Goal: Find contact information: Find contact information

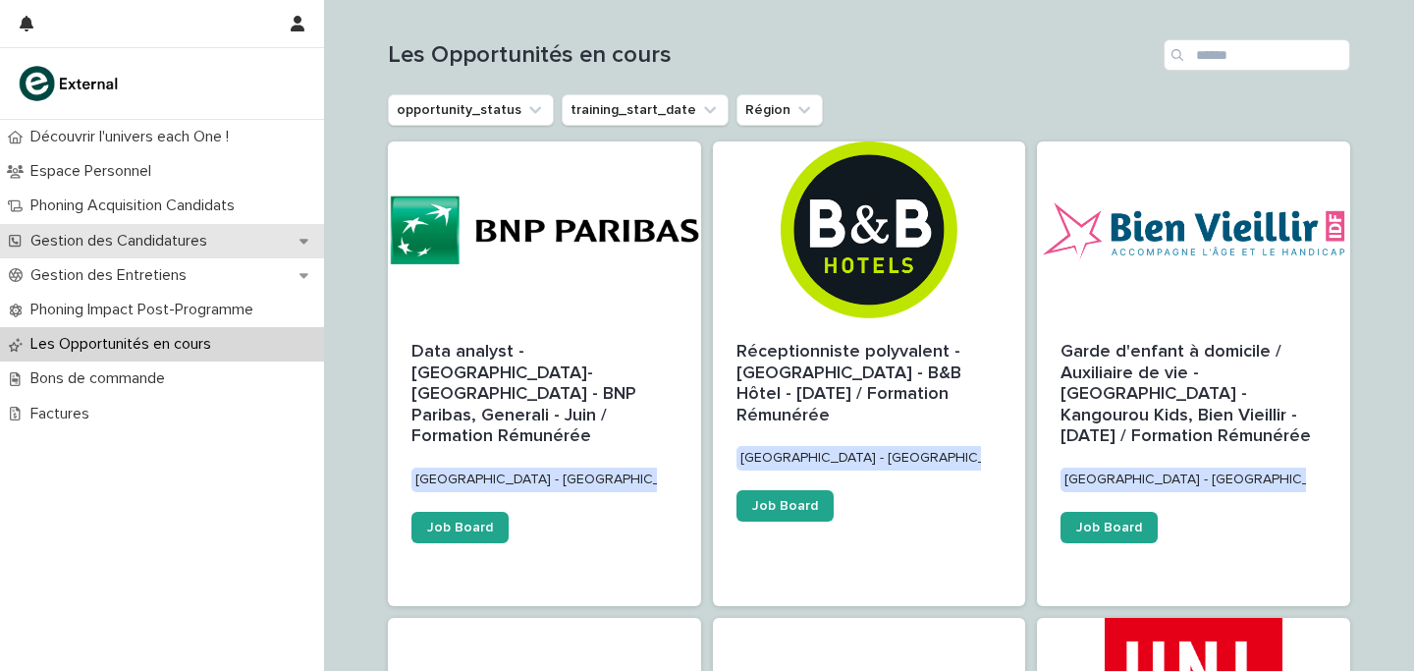
click at [158, 248] on p "Gestion des Candidatures" at bounding box center [123, 241] width 200 height 19
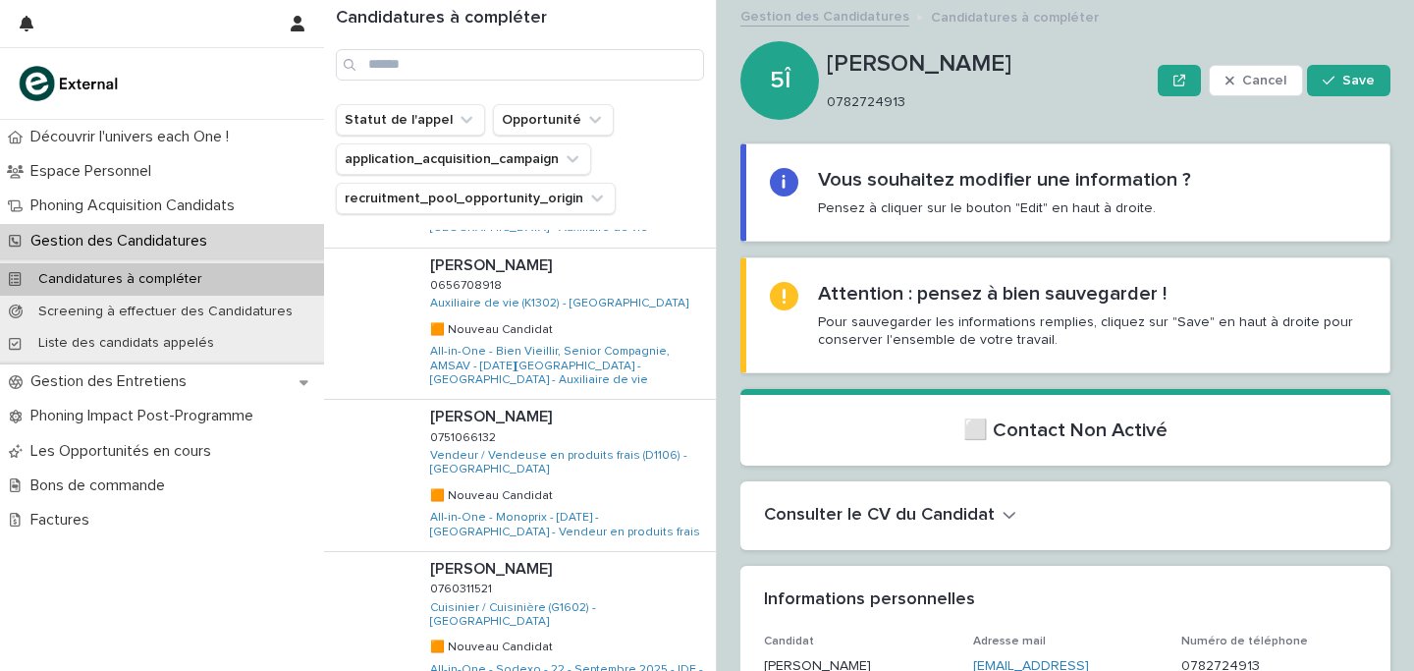
scroll to position [932, 0]
click at [625, 399] on div "Lamara TOUBAL Lamara TOUBAL 0751066132 0751066132 Vendeur / Vendeuse en produit…" at bounding box center [566, 474] width 302 height 151
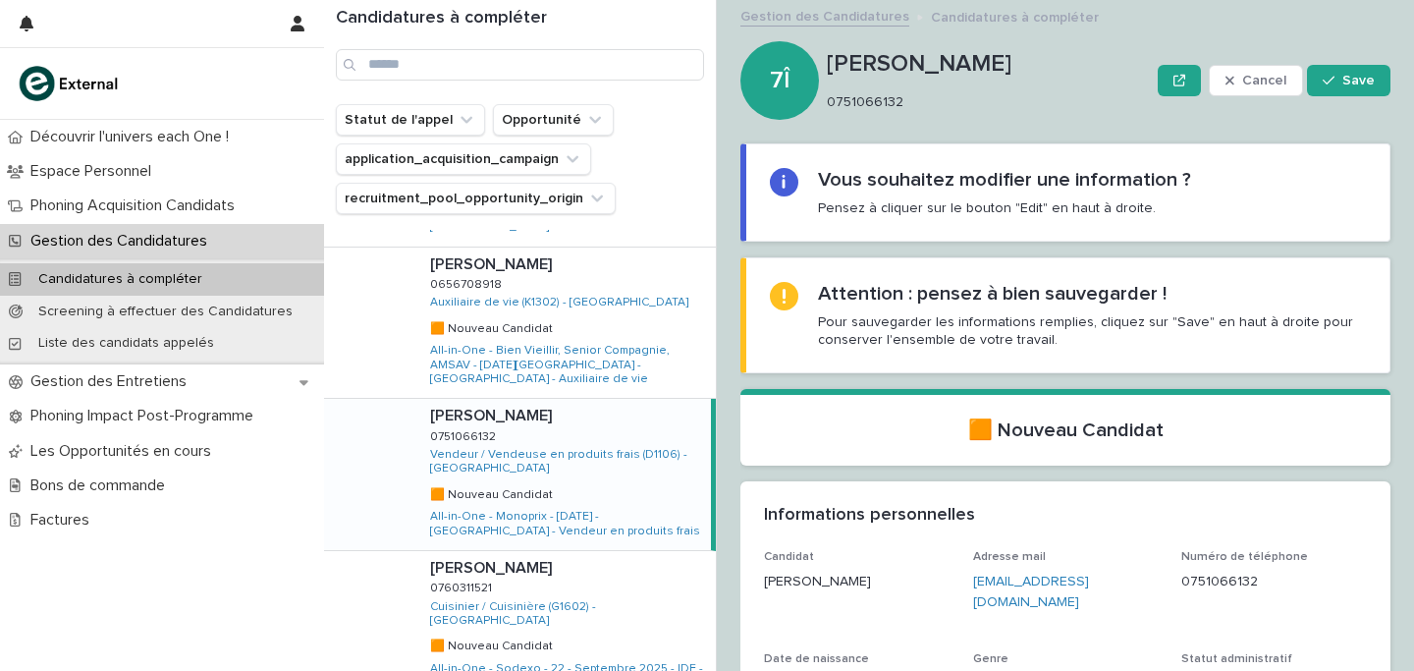
click at [560, 407] on p at bounding box center [566, 416] width 273 height 19
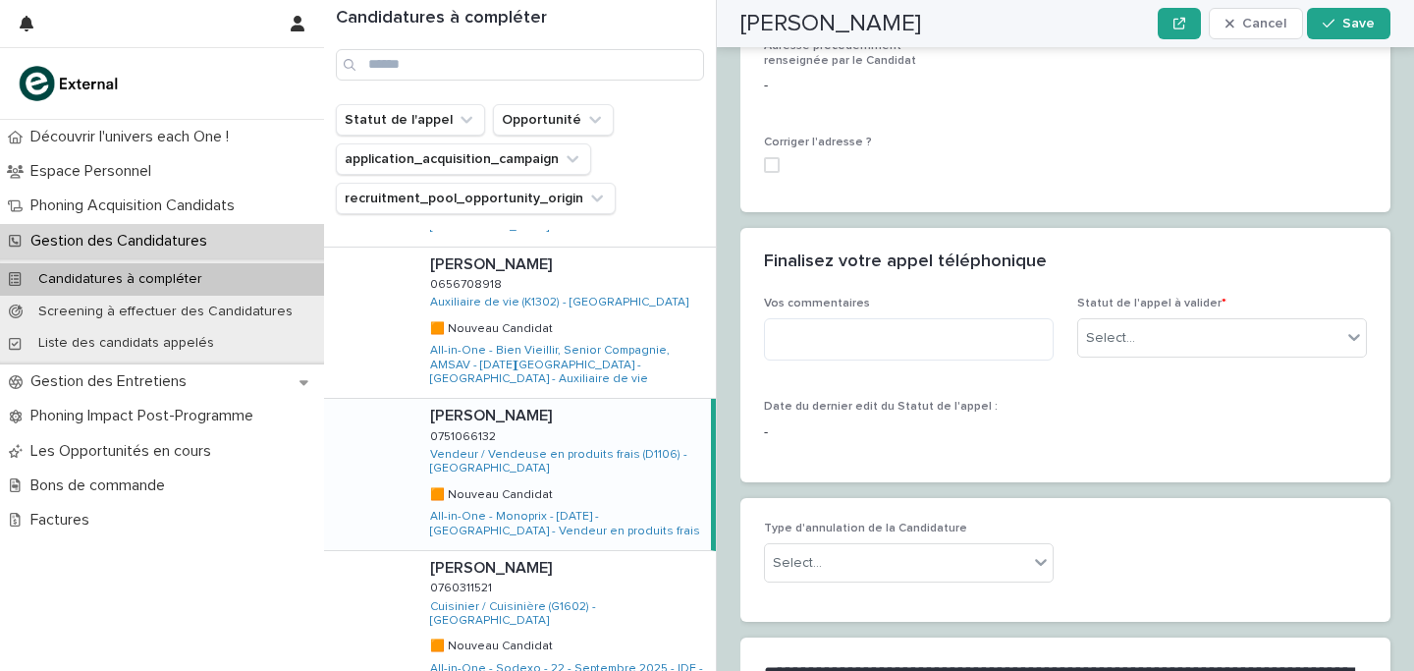
scroll to position [1849, 0]
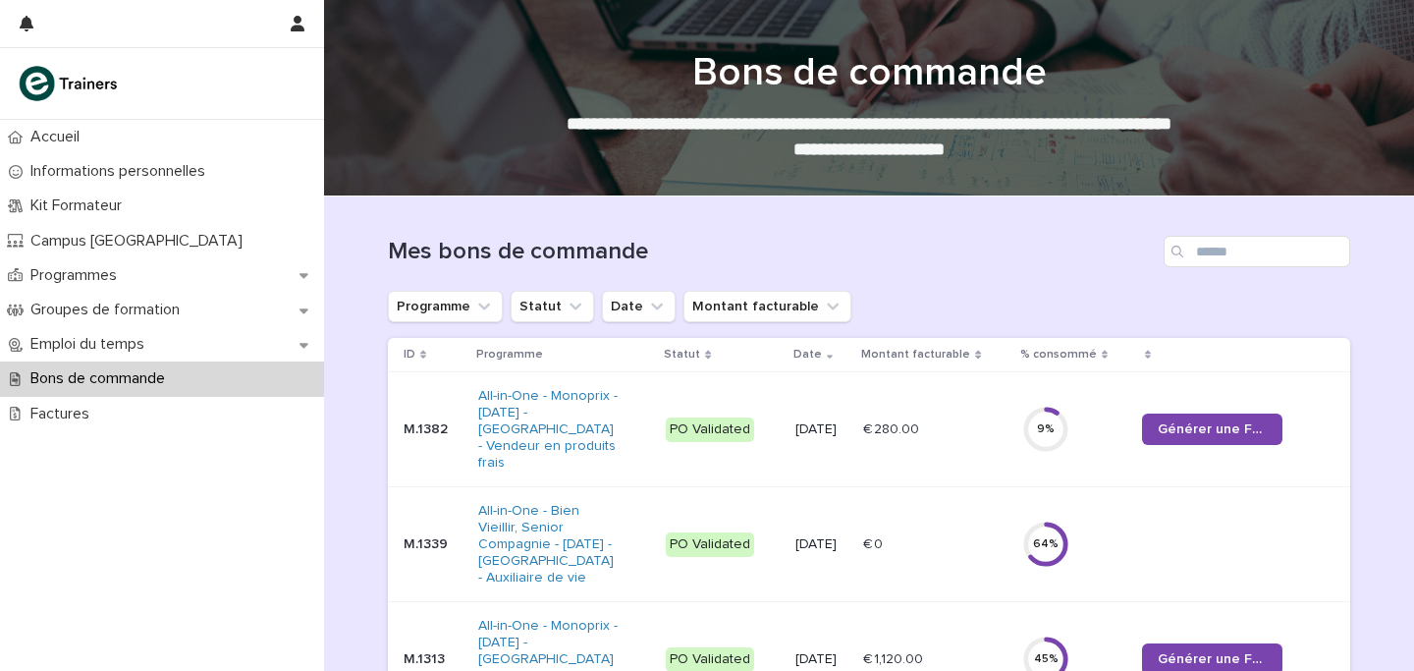
scroll to position [219, 0]
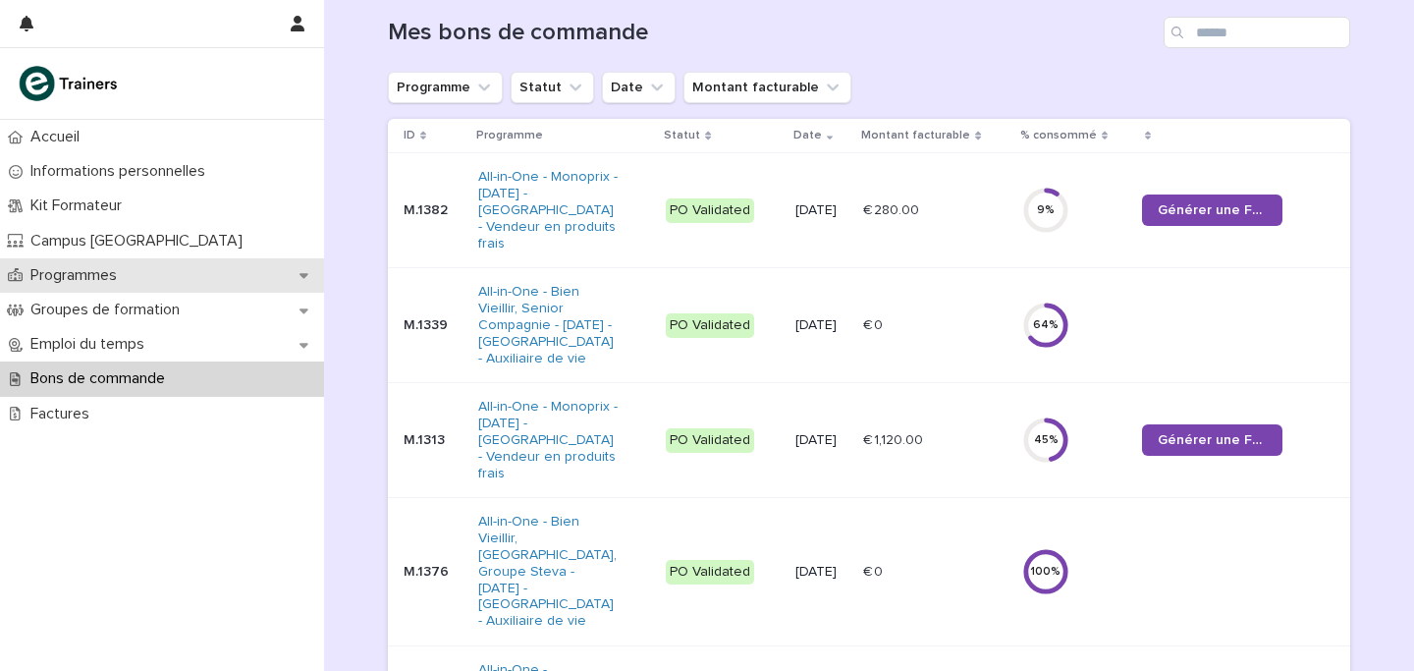
click at [131, 258] on div "Programmes" at bounding box center [162, 275] width 324 height 34
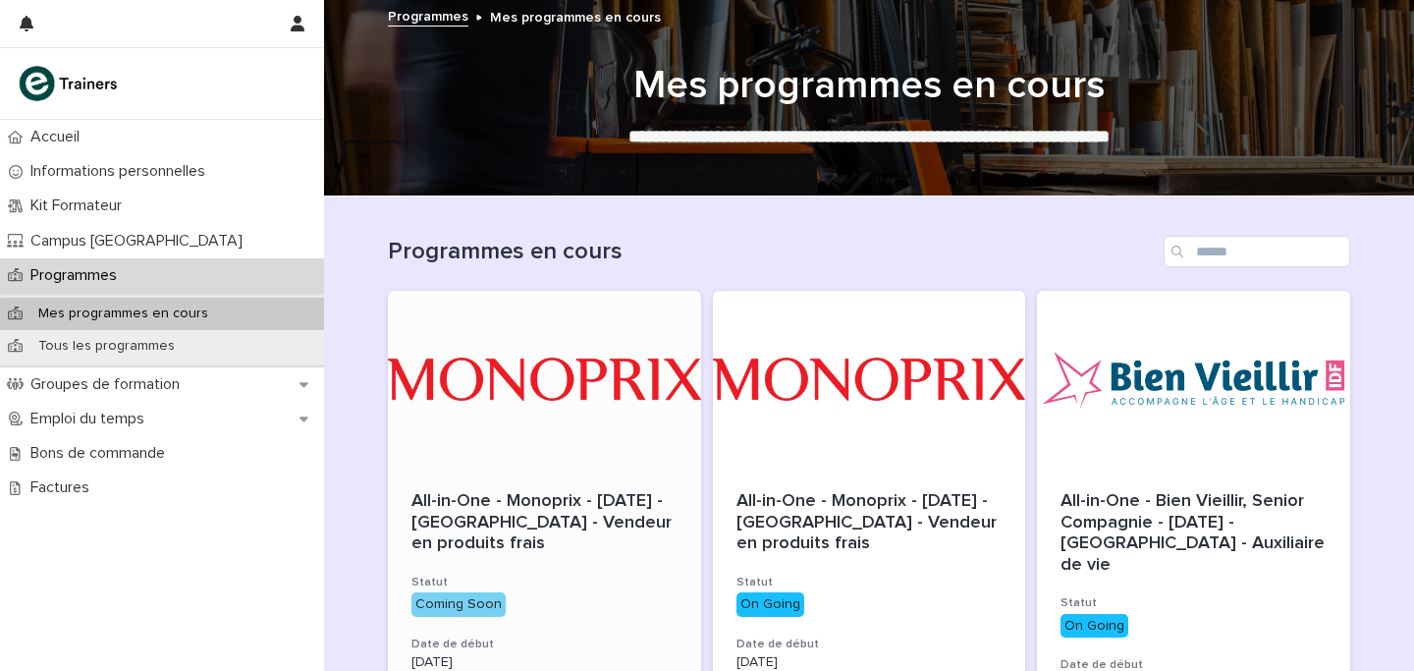
click at [499, 454] on div at bounding box center [544, 379] width 313 height 177
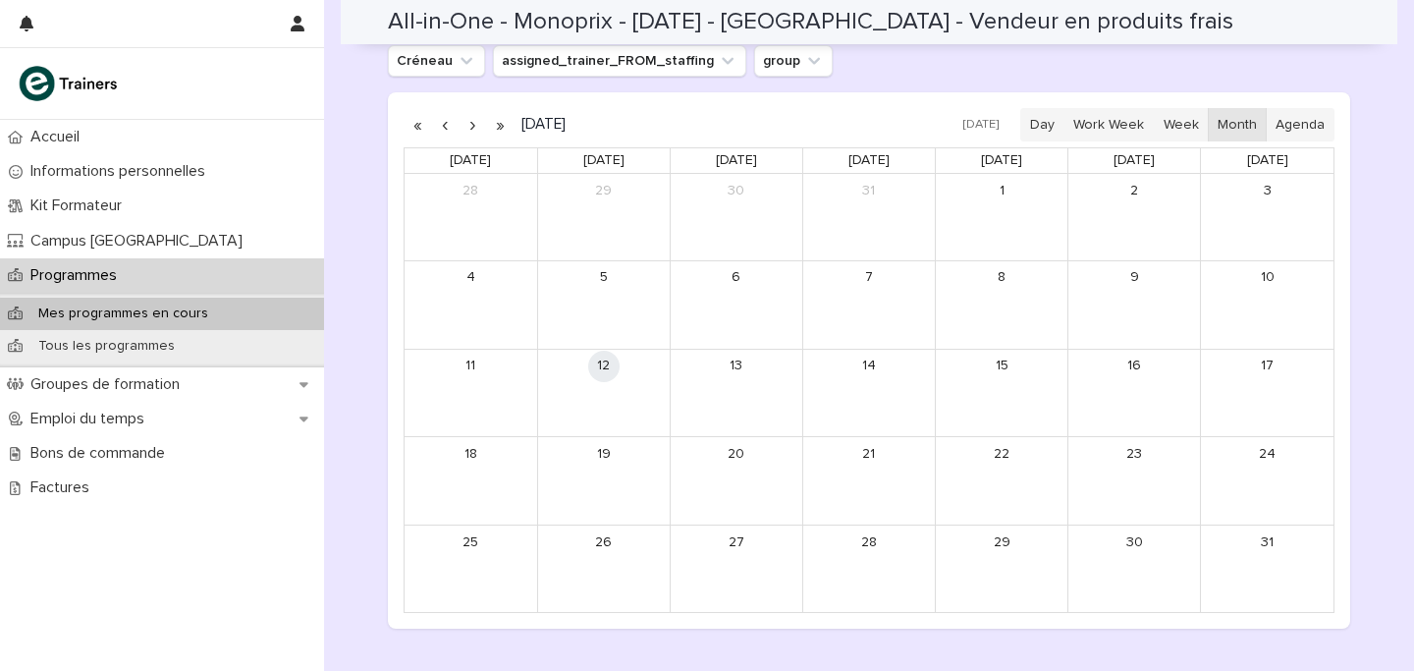
scroll to position [1055, 0]
click at [475, 130] on button "button" at bounding box center [473, 125] width 28 height 31
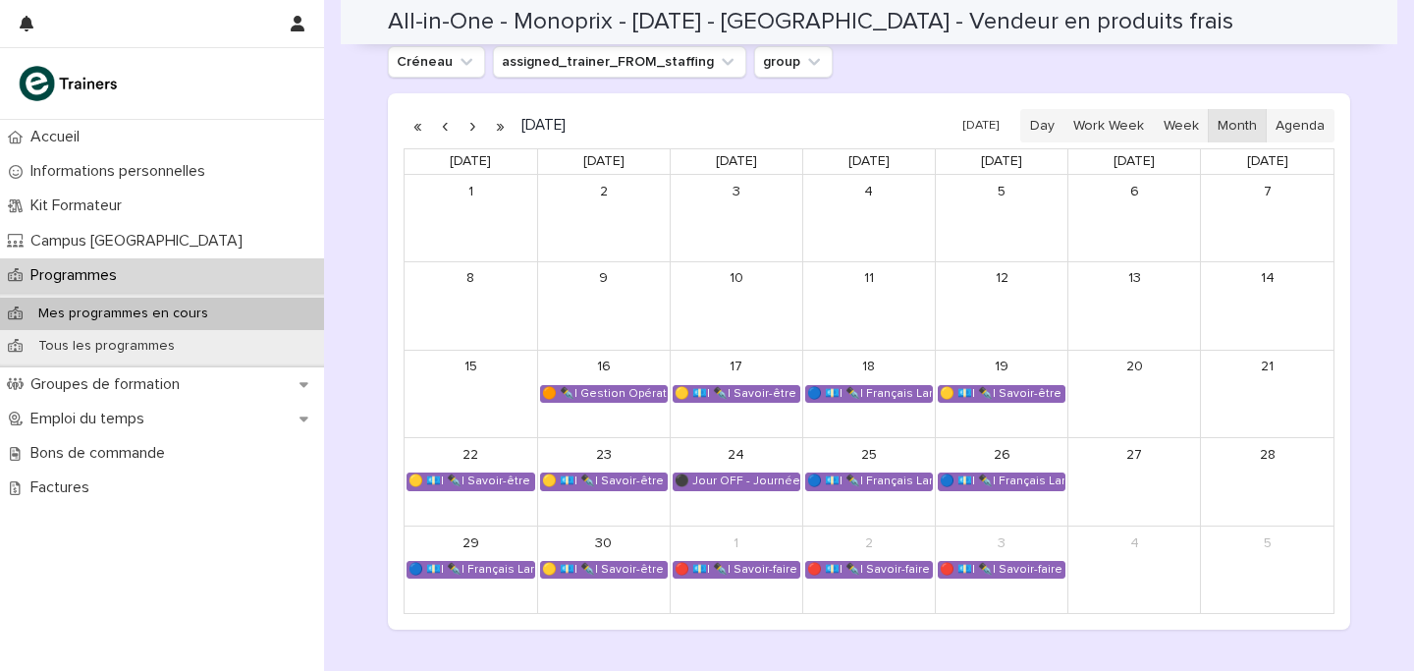
click at [475, 130] on button "button" at bounding box center [473, 125] width 28 height 31
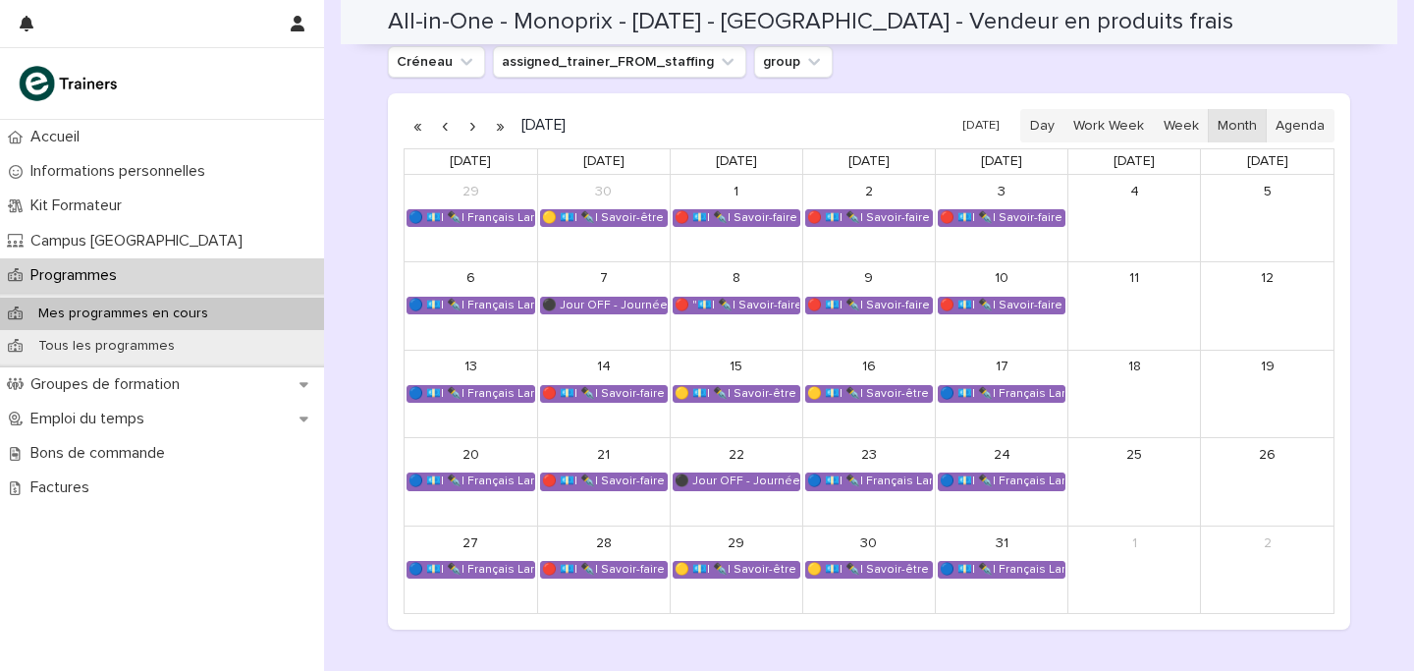
click at [475, 130] on button "button" at bounding box center [473, 125] width 28 height 31
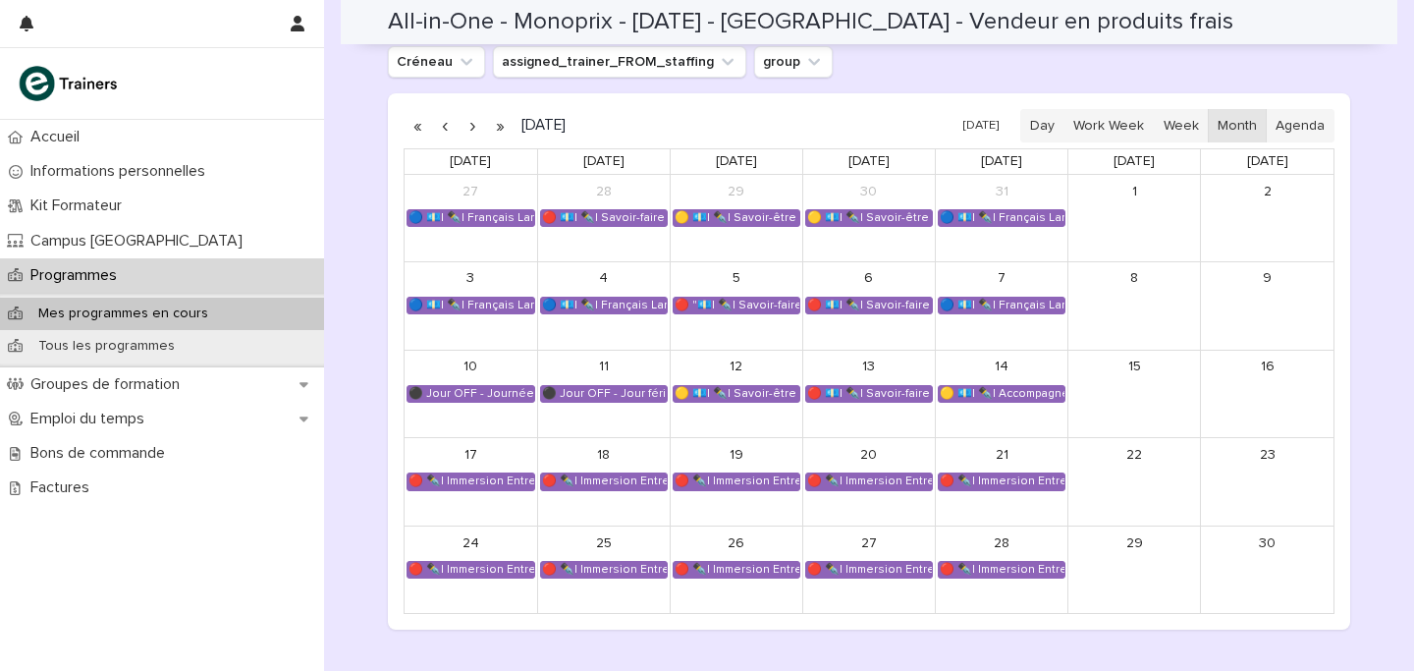
click at [475, 130] on button "button" at bounding box center [473, 125] width 28 height 31
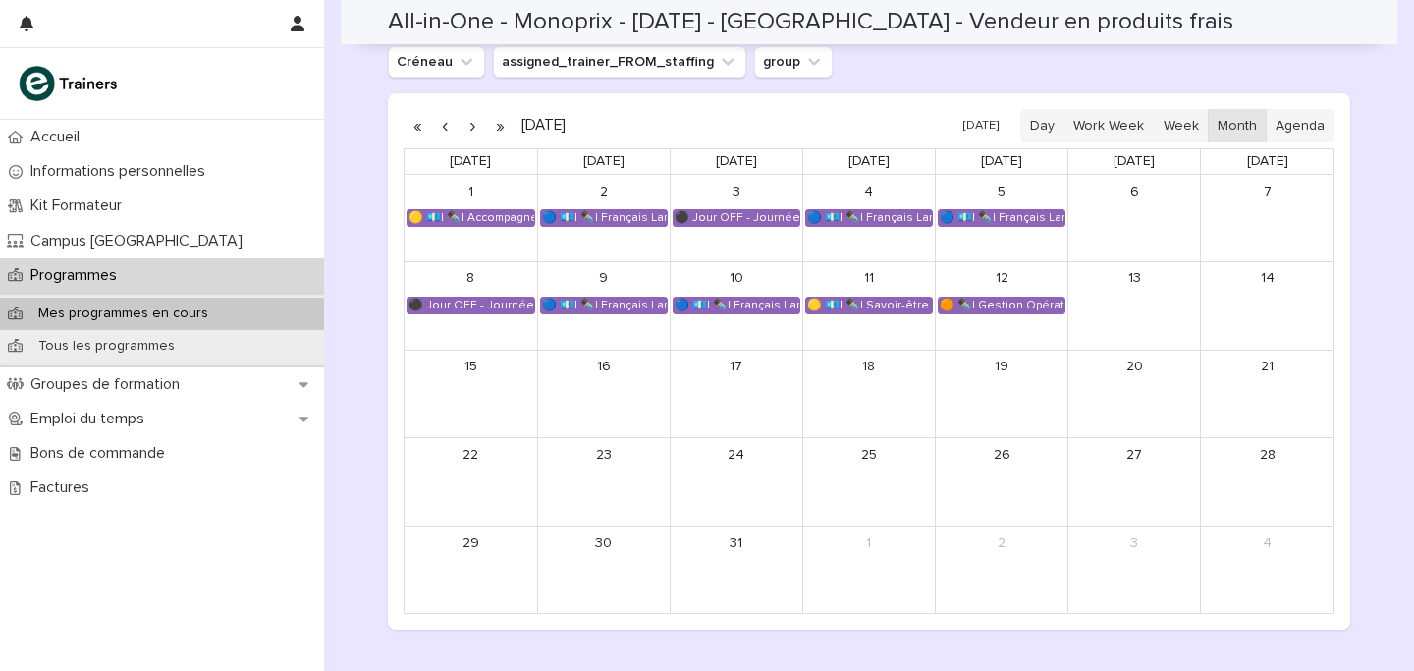
click at [445, 134] on button "button" at bounding box center [445, 125] width 28 height 31
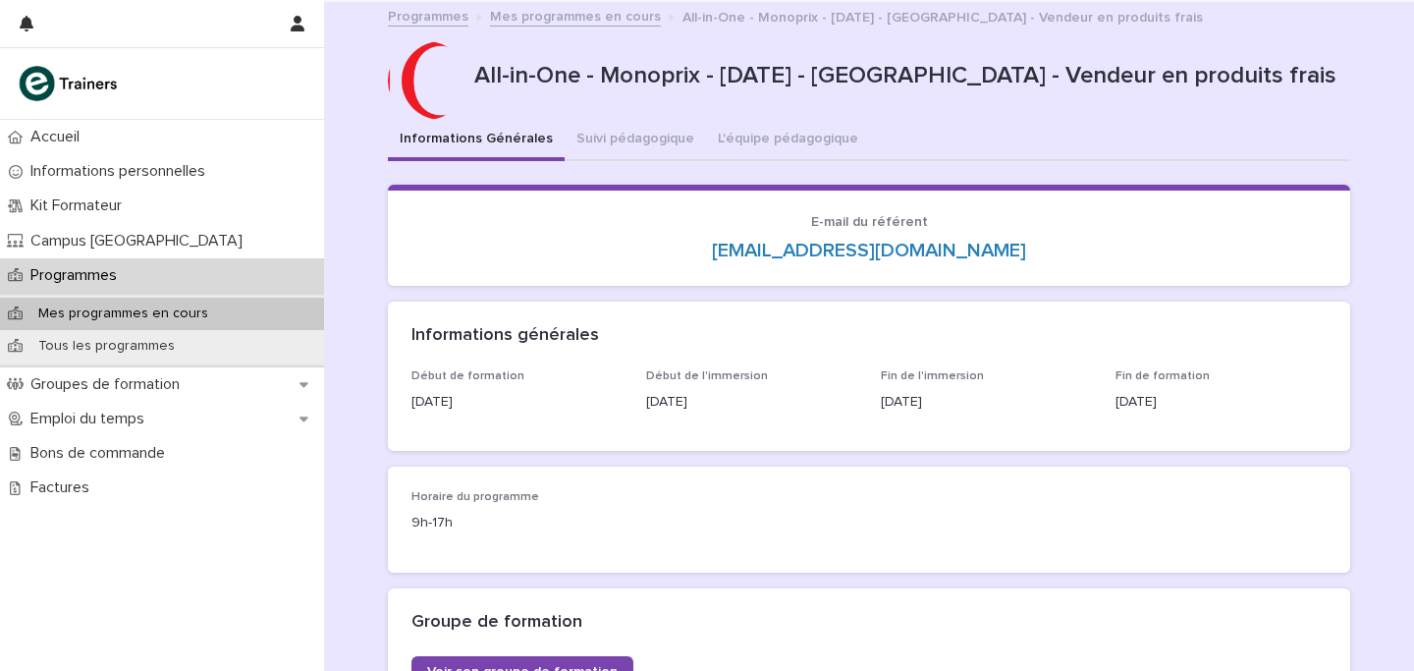
click at [548, 10] on link "Mes programmes en cours" at bounding box center [575, 15] width 171 height 23
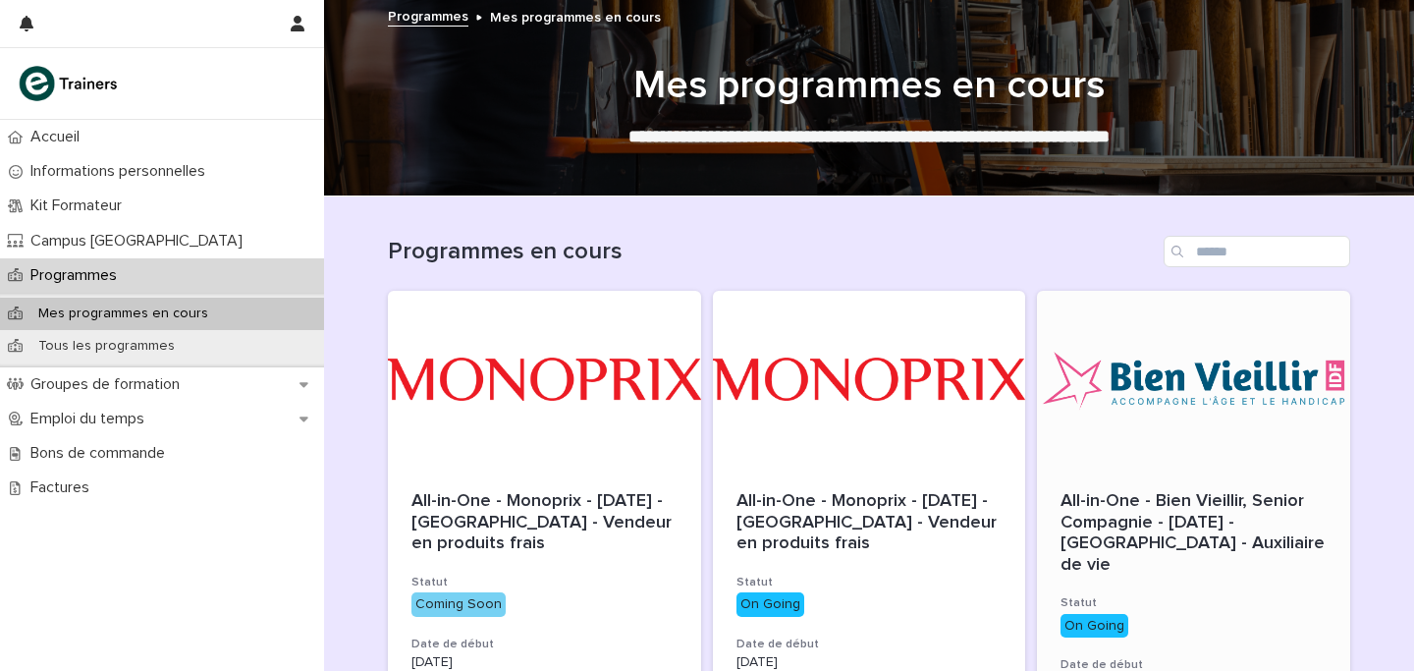
click at [1051, 479] on div "All-in-One - Bien Vieillir, Senior Compagnie - [DATE] - [GEOGRAPHIC_DATA] - Aux…" at bounding box center [1193, 643] width 313 height 350
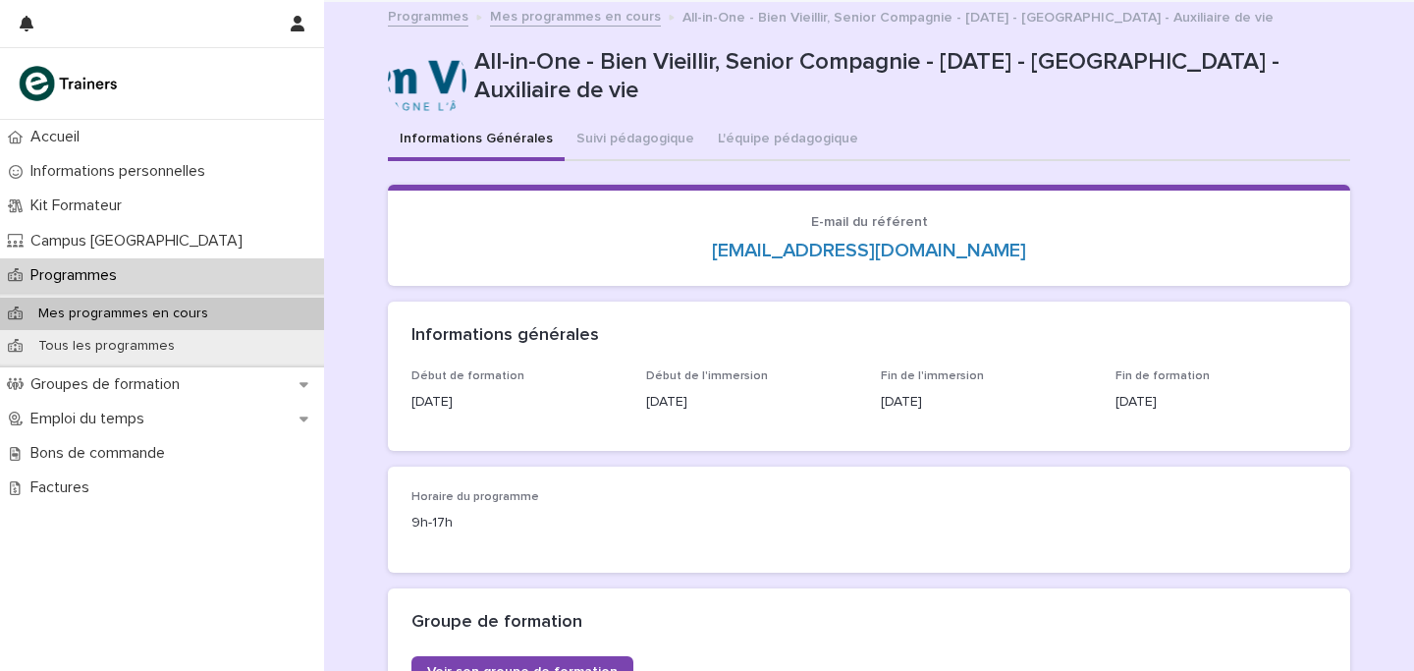
click at [542, 12] on link "Mes programmes en cours" at bounding box center [575, 15] width 171 height 23
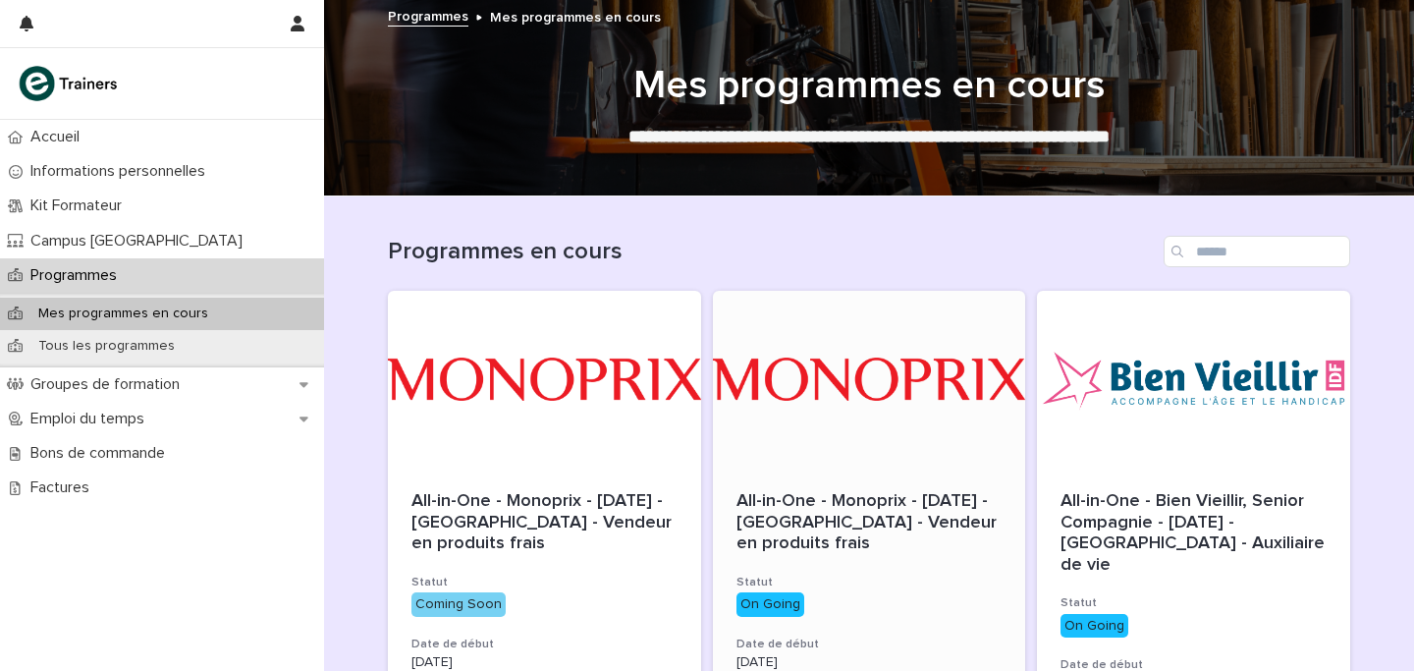
click at [904, 451] on div at bounding box center [869, 379] width 313 height 177
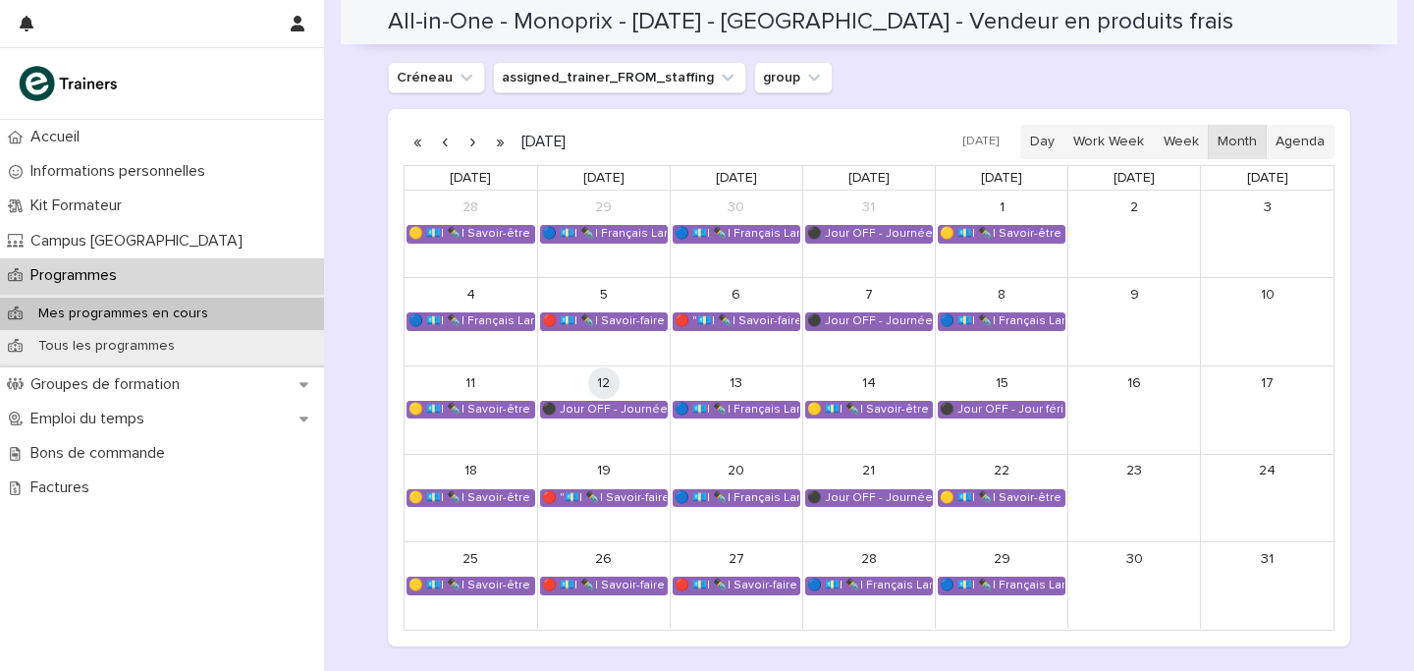
scroll to position [1330, 0]
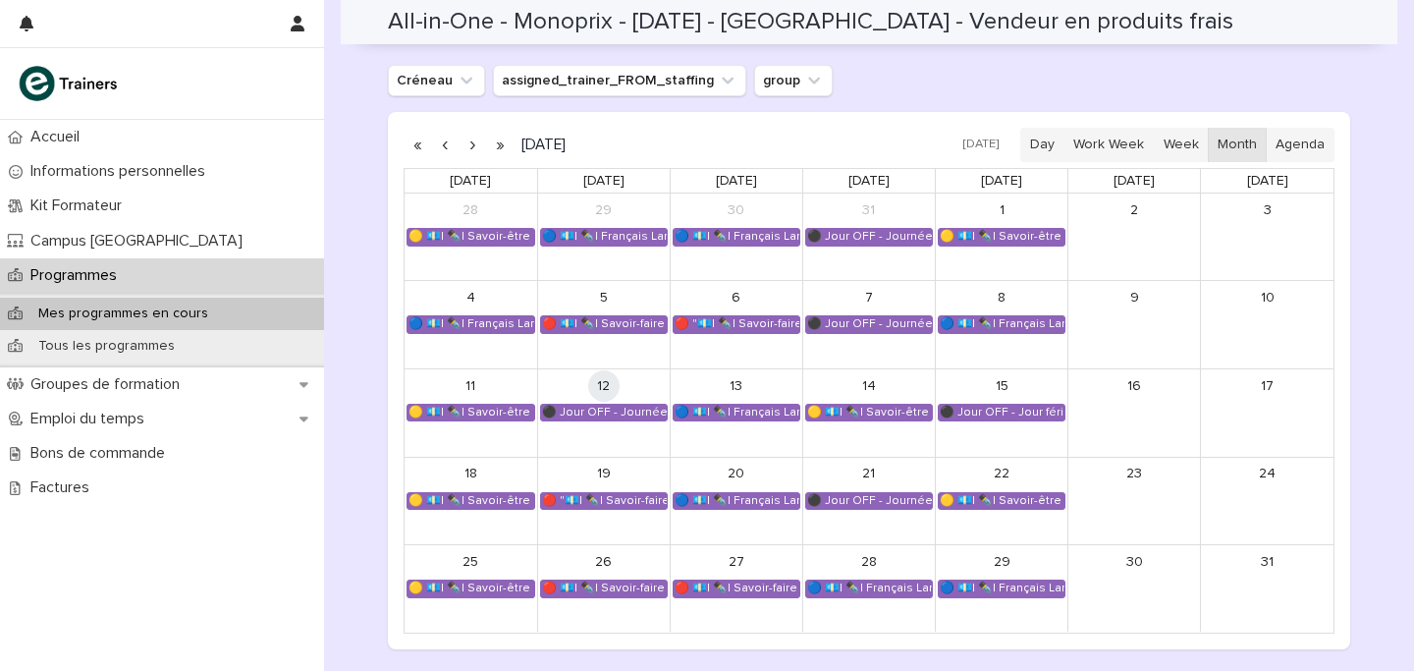
click at [471, 144] on button "button" at bounding box center [473, 145] width 28 height 31
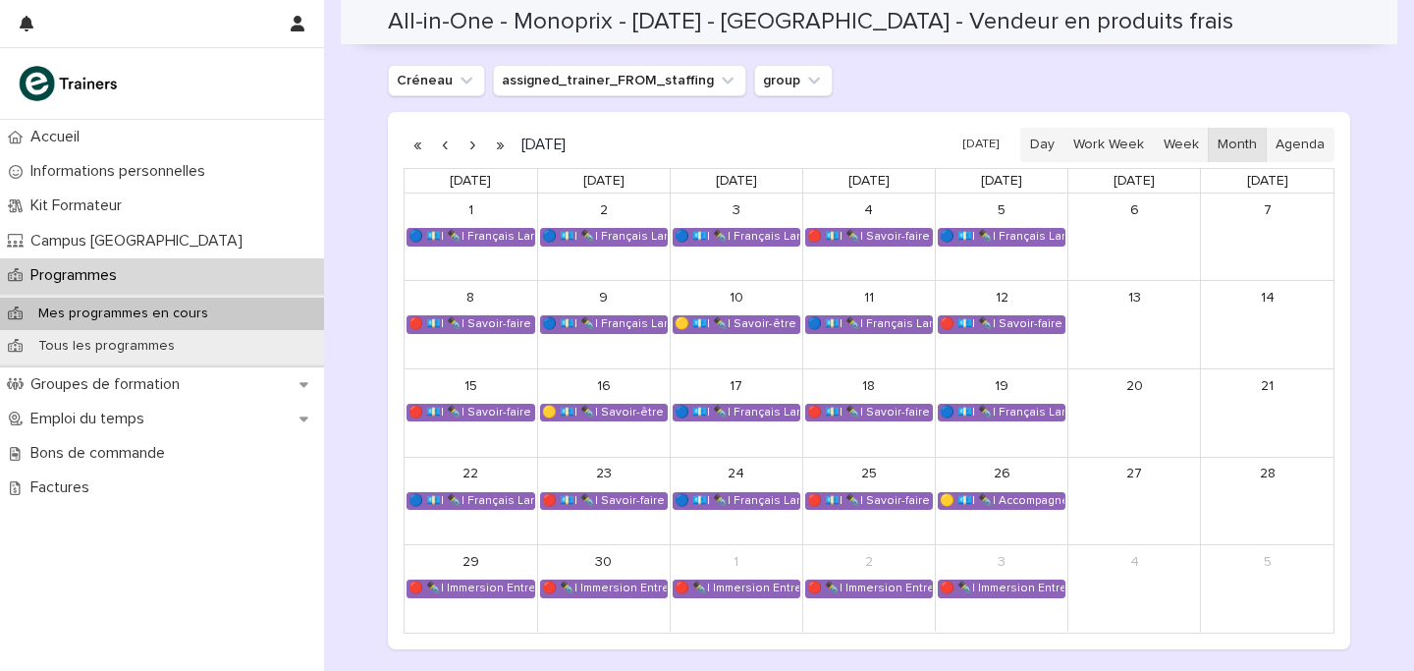
click at [471, 144] on button "button" at bounding box center [473, 145] width 28 height 31
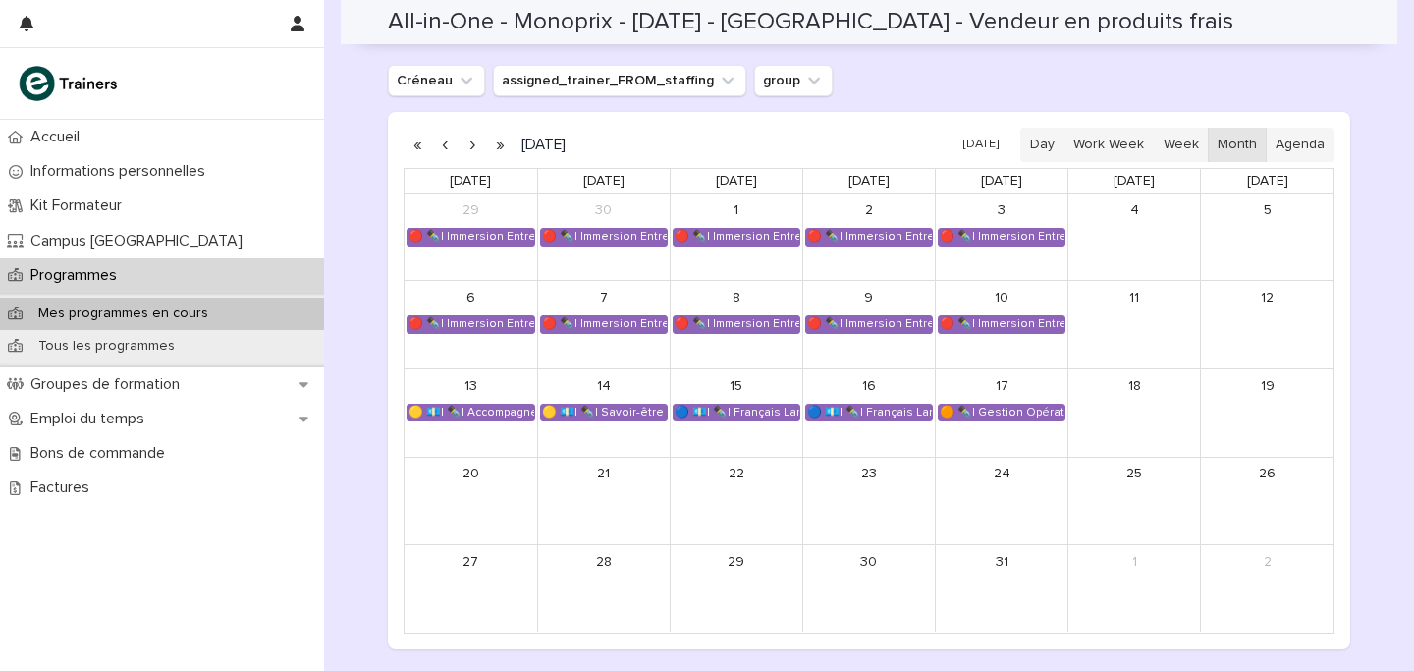
click at [113, 275] on p "Programmes" at bounding box center [78, 275] width 110 height 19
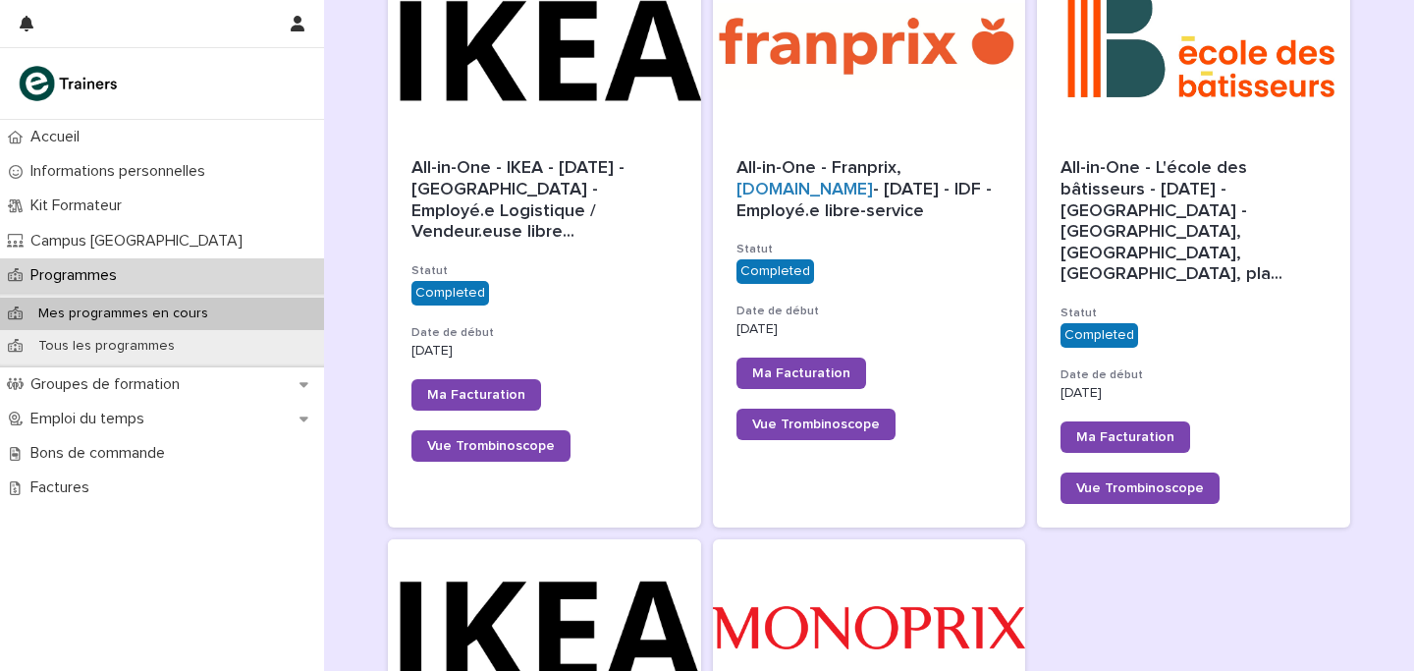
scroll to position [1370, 0]
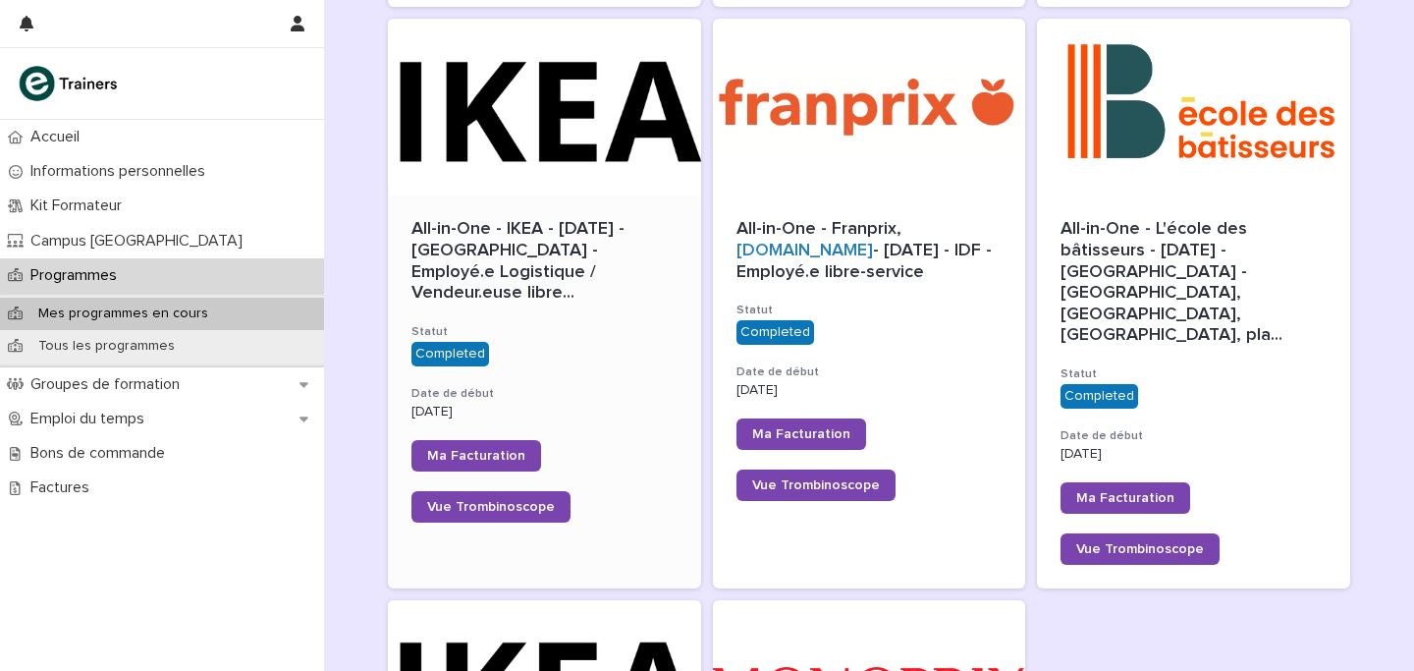
click at [672, 219] on span "All-in-One - IKEA - [DATE] - [GEOGRAPHIC_DATA] - Employé.e Logistique / Vendeur…" at bounding box center [545, 261] width 266 height 84
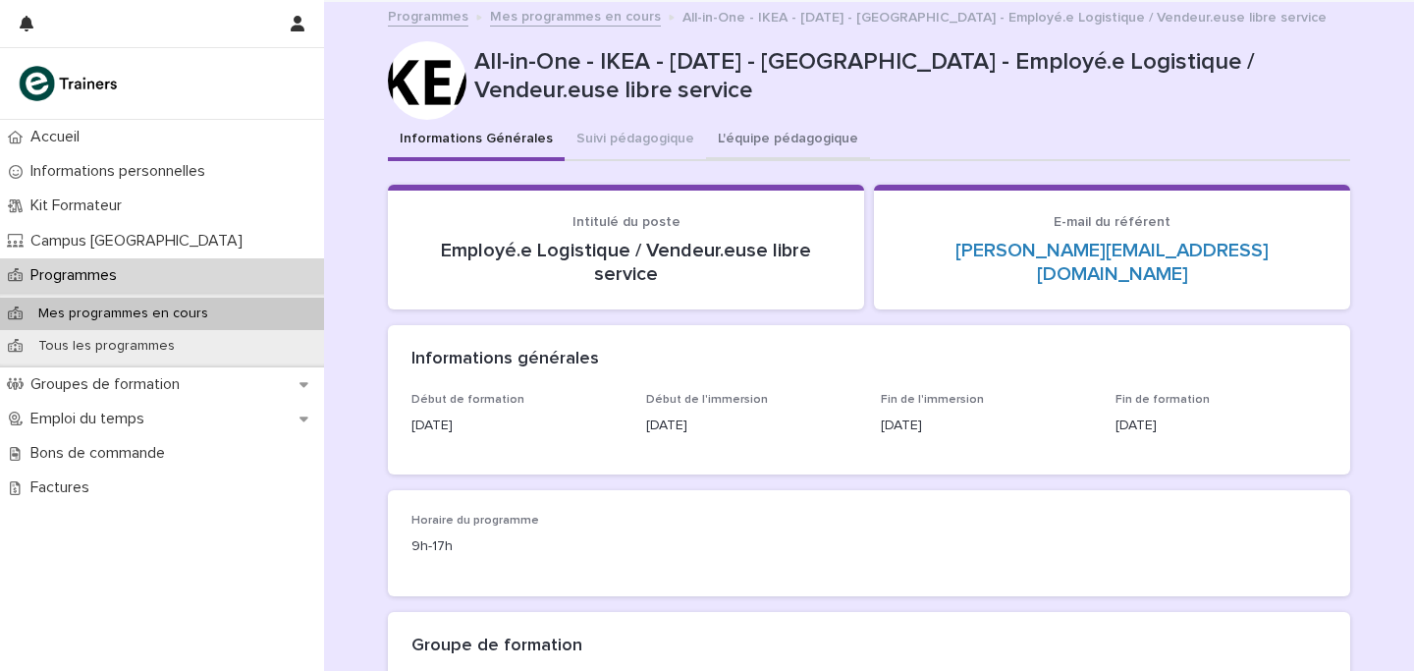
click at [743, 137] on button "L'équipe pédagogique" at bounding box center [788, 140] width 164 height 41
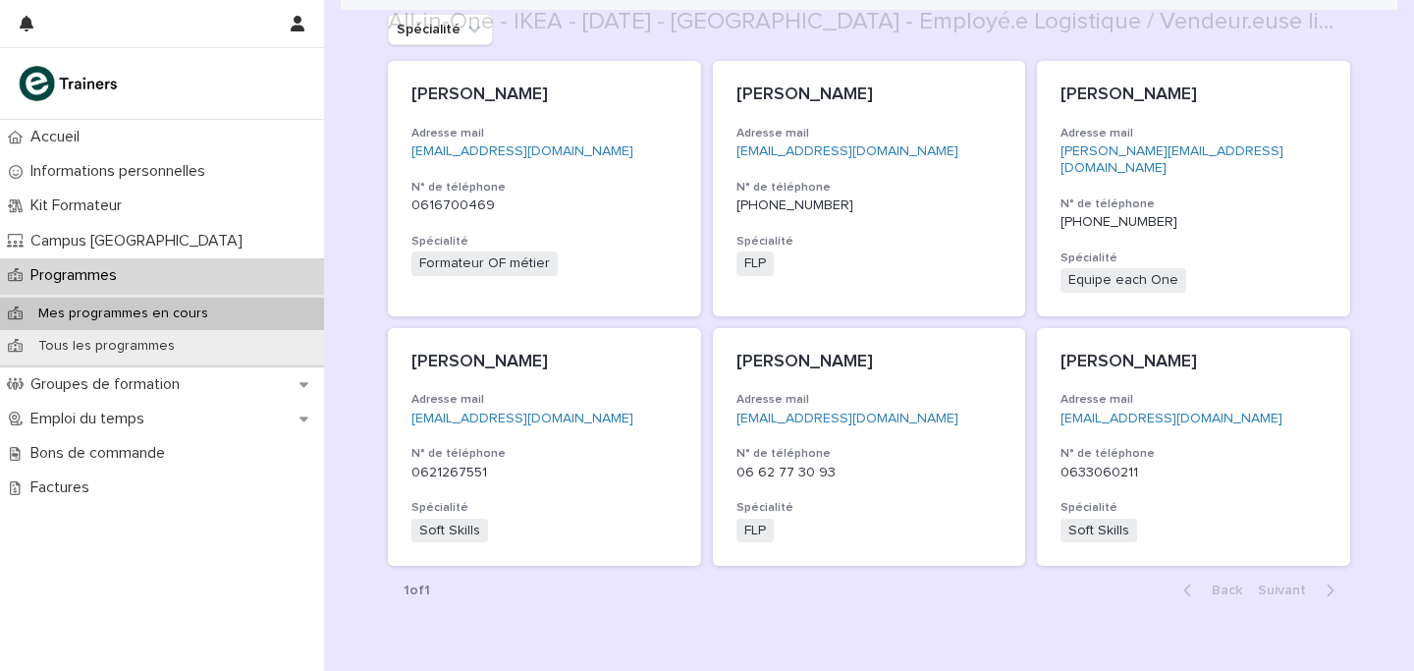
scroll to position [447, 0]
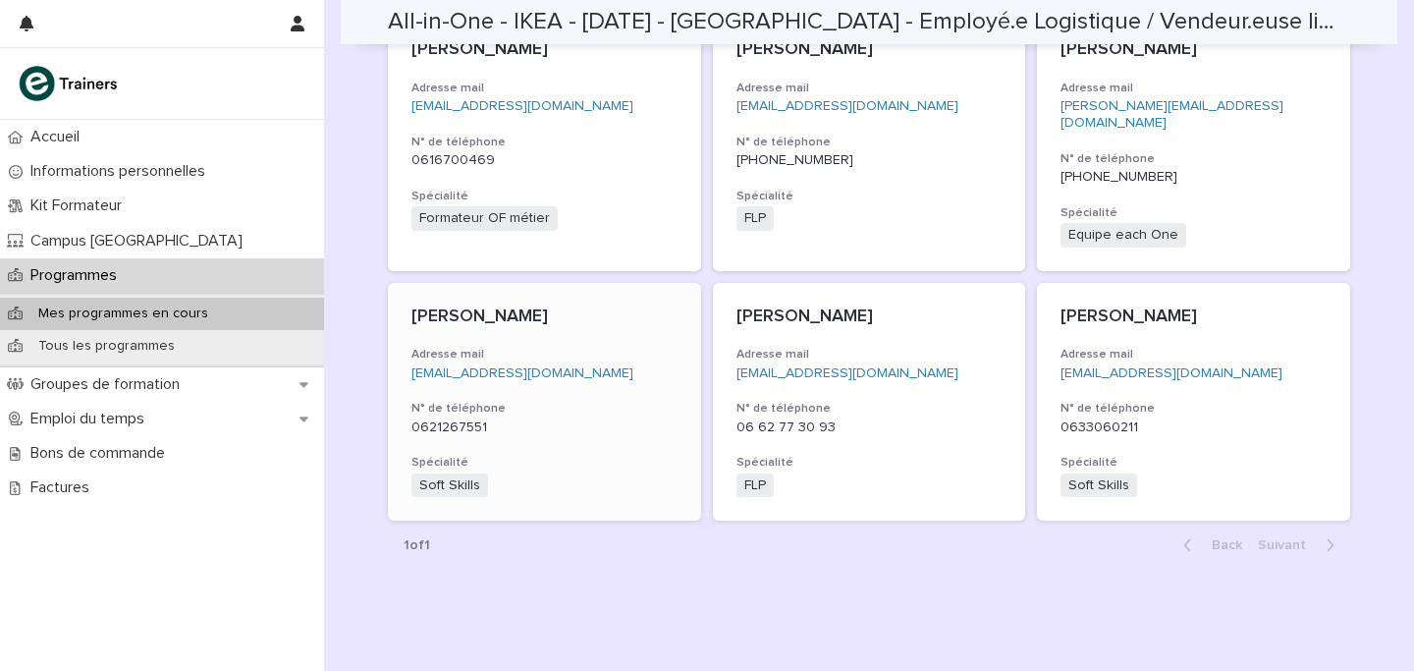
click at [646, 365] on p "[EMAIL_ADDRESS][DOMAIN_NAME]" at bounding box center [545, 373] width 266 height 17
